Goal: Information Seeking & Learning: Learn about a topic

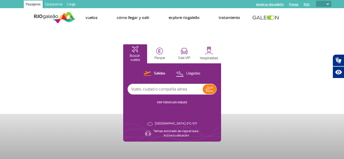
select select
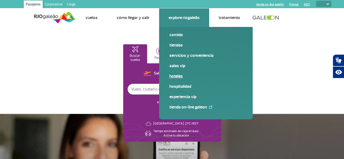
click at [175, 75] on link "Hoteles" at bounding box center [205, 76] width 73 height 6
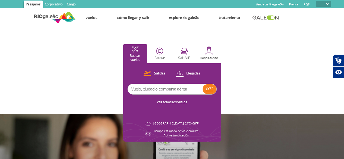
select select
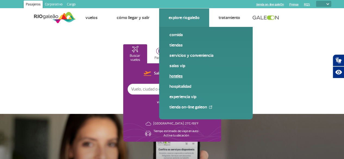
click at [181, 77] on link "Hoteles" at bounding box center [205, 76] width 73 height 6
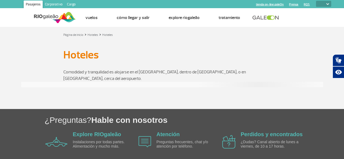
select select
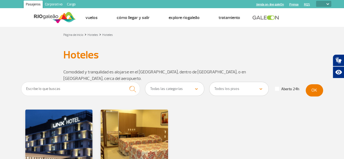
click at [13, 48] on section "Hoteles Hoteles" at bounding box center [172, 55] width 344 height 15
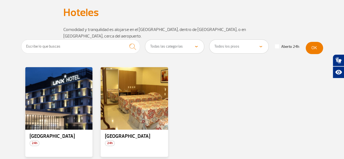
scroll to position [43, 0]
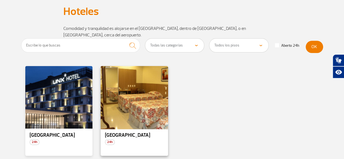
click at [122, 100] on div at bounding box center [134, 97] width 68 height 64
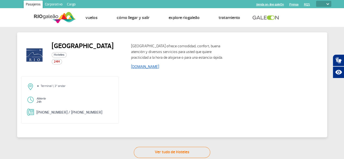
click at [159, 66] on link "www.rioaeroportohotel.com.br" at bounding box center [145, 66] width 28 height 5
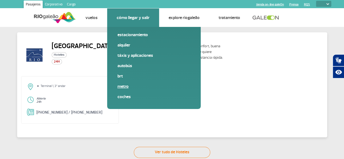
click at [123, 86] on link "Metro" at bounding box center [153, 86] width 73 height 6
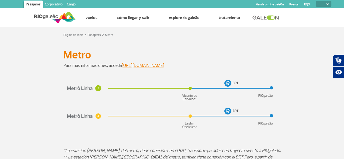
click at [307, 109] on app-gallery-with-thumbs at bounding box center [171, 107] width 301 height 68
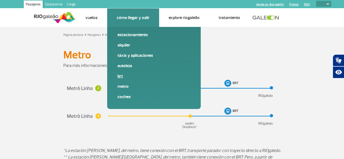
click at [122, 75] on link "BRT" at bounding box center [153, 76] width 73 height 6
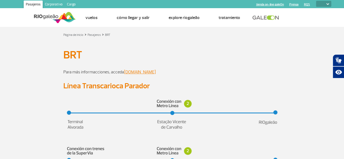
click at [318, 88] on div "Línea Transcarioca Parador" at bounding box center [171, 86] width 301 height 8
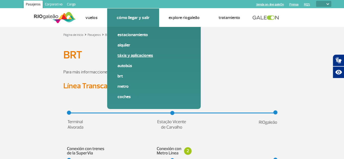
click at [133, 53] on link "Táxis y aplicaciones" at bounding box center [153, 55] width 73 height 6
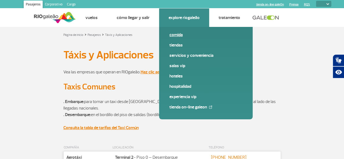
click at [178, 36] on link "Comida" at bounding box center [205, 35] width 73 height 6
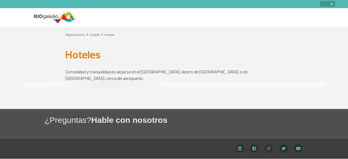
select select
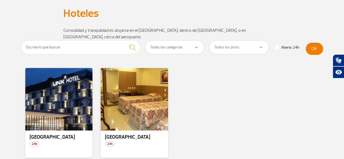
scroll to position [47, 0]
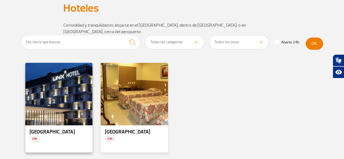
click at [35, 136] on span "24h" at bounding box center [35, 138] width 10 height 5
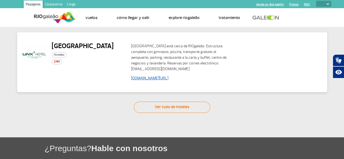
click at [149, 78] on link "www.linxhotels.com.br/linx-galeao" at bounding box center [149, 78] width 37 height 5
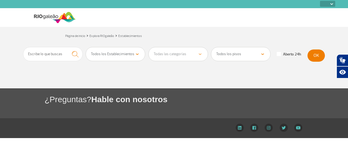
select select
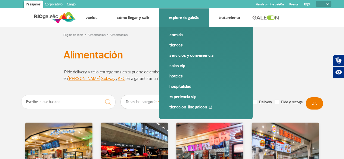
click at [177, 45] on link "Tiendas" at bounding box center [205, 45] width 73 height 6
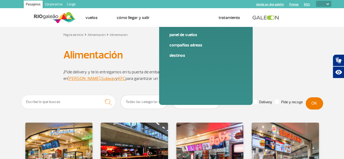
click at [46, 16] on img at bounding box center [55, 17] width 42 height 13
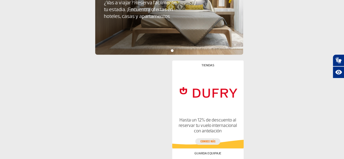
scroll to position [304, 0]
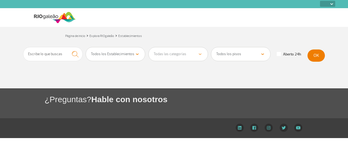
select select
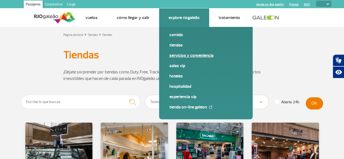
click at [183, 53] on link "Servicios y Conveniencia" at bounding box center [205, 55] width 73 height 6
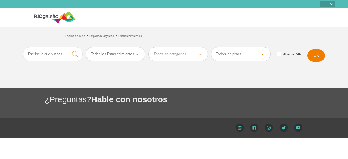
select select
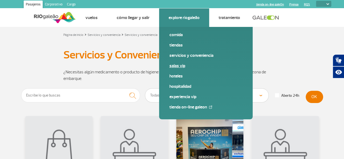
click at [178, 65] on link "Salas VIP" at bounding box center [205, 66] width 73 height 6
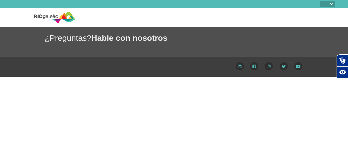
select select
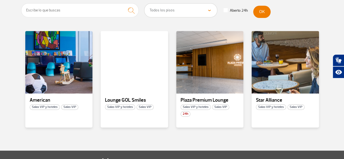
scroll to position [119, 0]
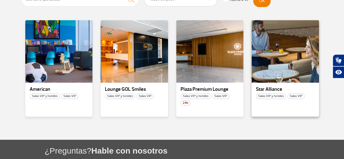
click at [269, 96] on span "Salas VIP y hoteles" at bounding box center [271, 95] width 30 height 5
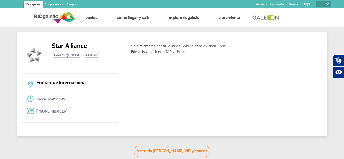
click at [70, 55] on span "Salas VIP y hoteles" at bounding box center [67, 54] width 30 height 5
click at [94, 53] on span "Salas VIP" at bounding box center [91, 54] width 17 height 5
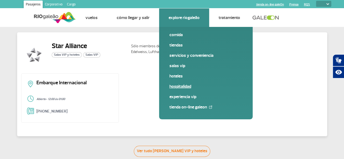
click at [180, 87] on link "Hospitalidad" at bounding box center [205, 86] width 73 height 6
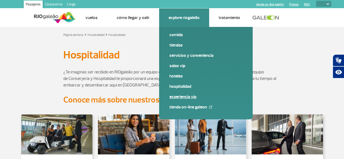
click at [181, 99] on link "Experiencia VIP" at bounding box center [205, 97] width 73 height 6
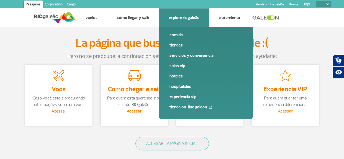
click at [186, 108] on link "tienda on-line galeOn" at bounding box center [205, 107] width 73 height 6
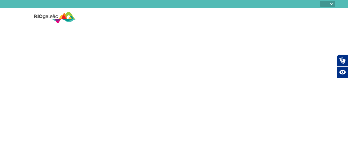
select select
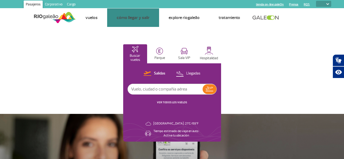
select select
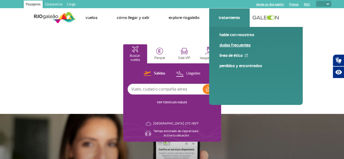
click at [234, 45] on link "Dudas Frecuentes" at bounding box center [255, 45] width 73 height 6
